Goal: Navigation & Orientation: Find specific page/section

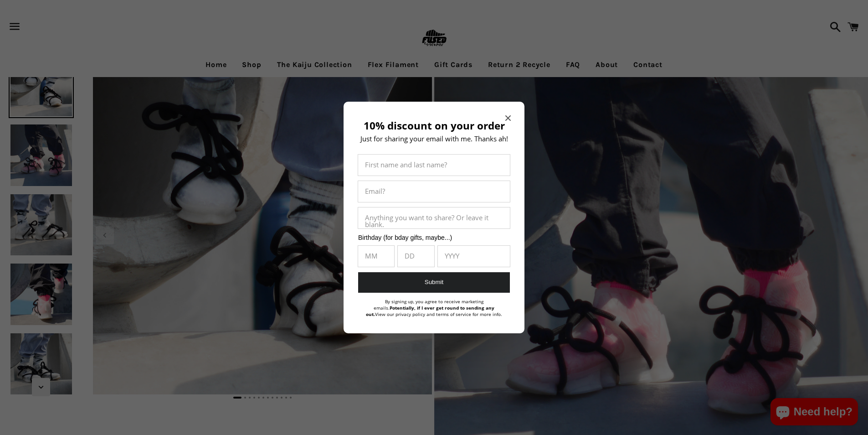
select select "**********"
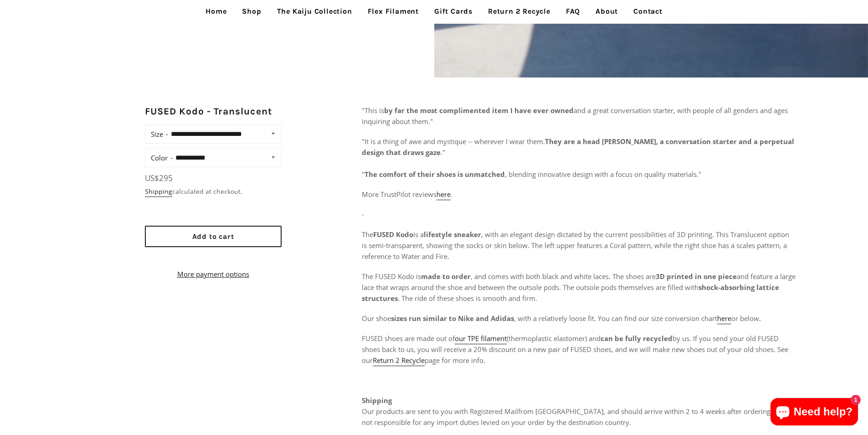
scroll to position [501, 0]
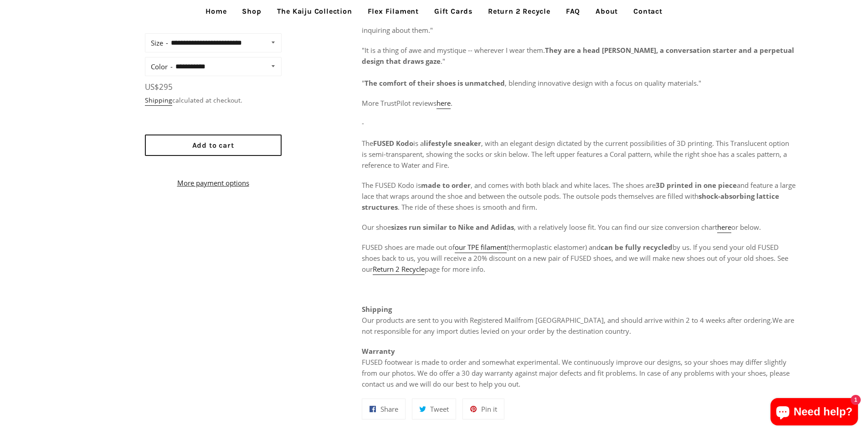
click at [520, 9] on link "Return 2 Recycle" at bounding box center [519, 11] width 76 height 23
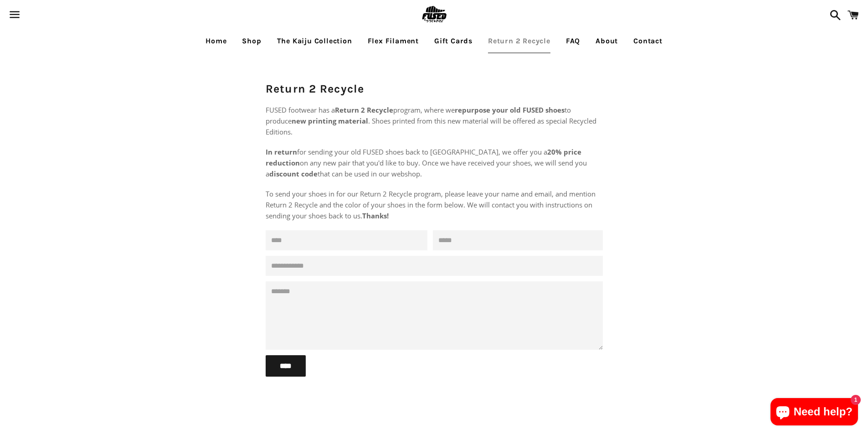
click at [833, 6] on span at bounding box center [833, 14] width 16 height 27
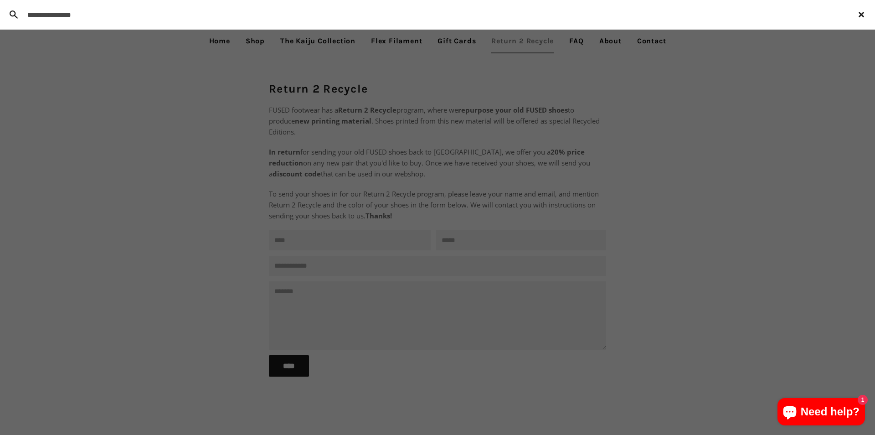
click at [373, 39] on div "Menu Search Cart Home Shop The Kaiju Collection Flex Filament Gift Cards Return…" at bounding box center [437, 259] width 875 height 519
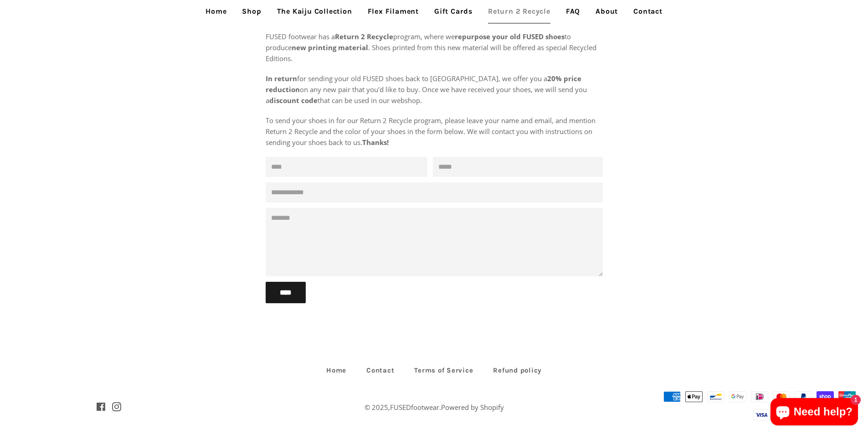
scroll to position [84, 0]
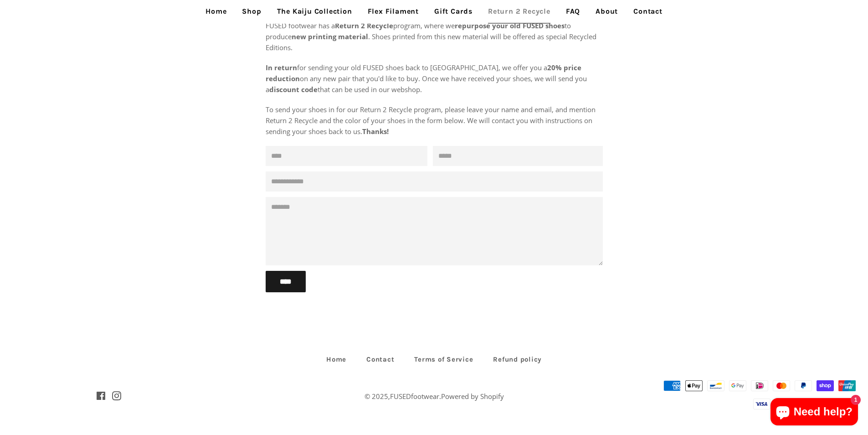
click at [221, 14] on link "Home" at bounding box center [216, 11] width 35 height 23
